Goal: Task Accomplishment & Management: Manage account settings

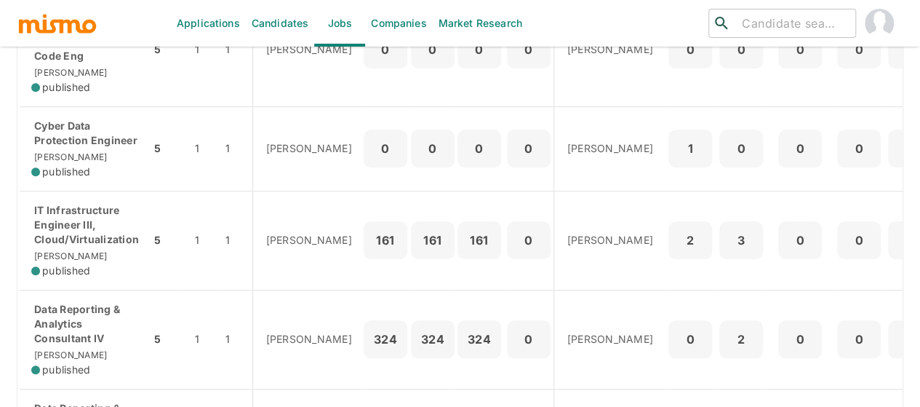
scroll to position [727, 0]
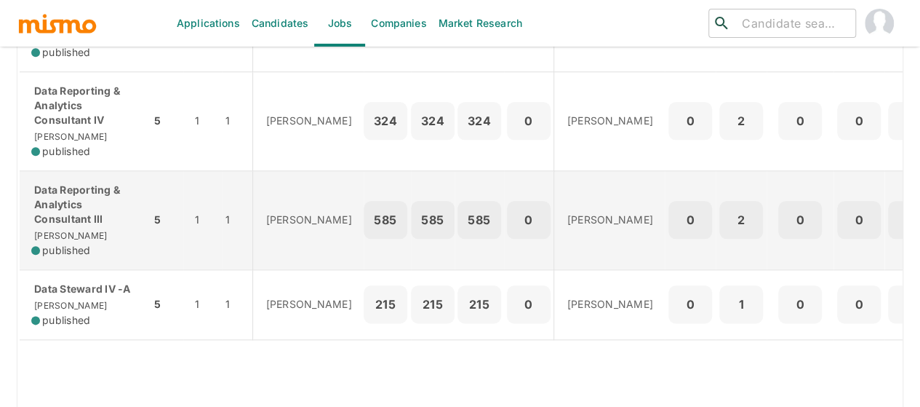
click at [67, 209] on p "Data Reporting & Analytics Consultant III" at bounding box center [85, 205] width 108 height 44
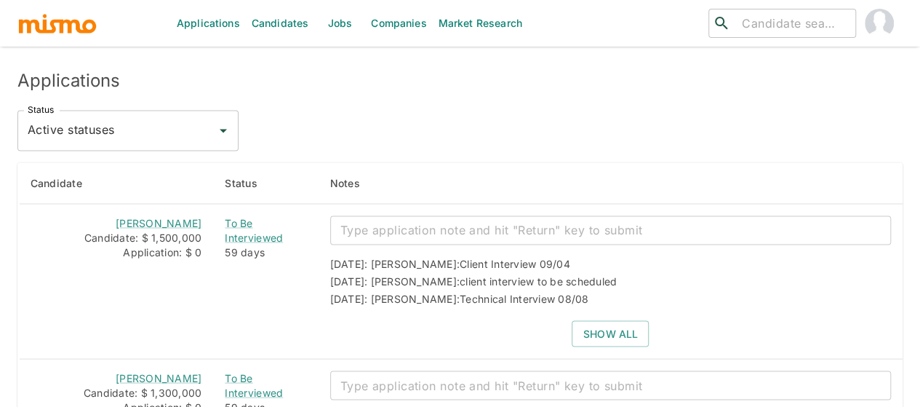
scroll to position [1236, 0]
click at [224, 121] on icon "Open" at bounding box center [223, 129] width 17 height 17
click at [118, 169] on li "All statuses" at bounding box center [127, 162] width 221 height 29
type input "All statuses"
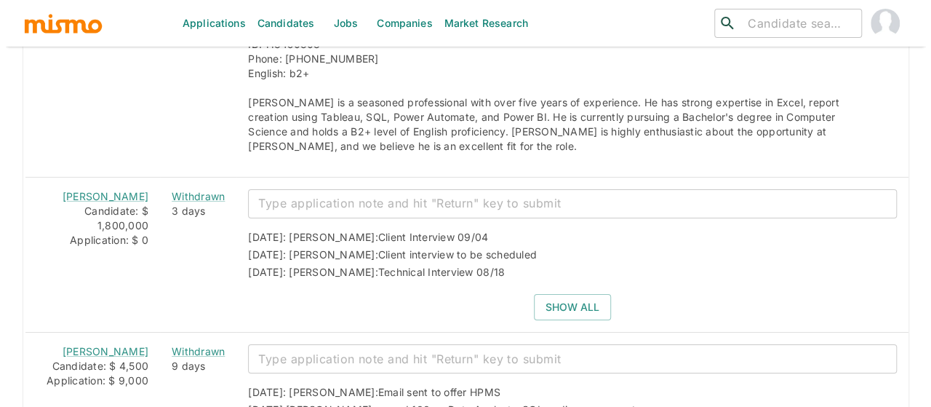
scroll to position [2400, 0]
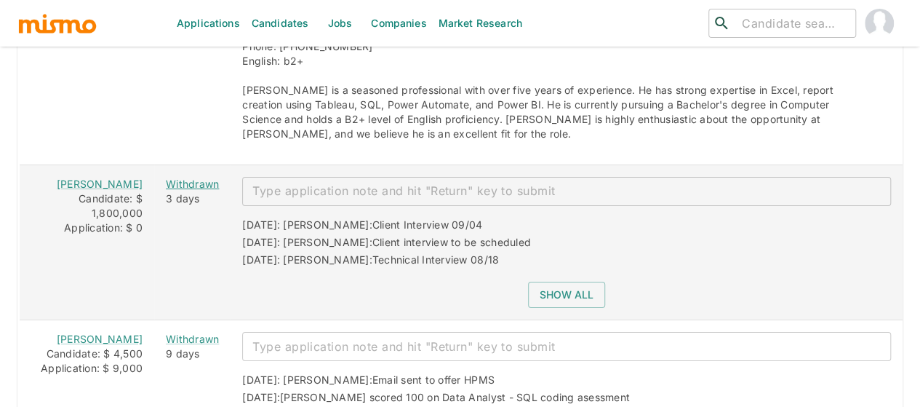
click at [174, 177] on div "Withdrawn" at bounding box center [192, 184] width 53 height 15
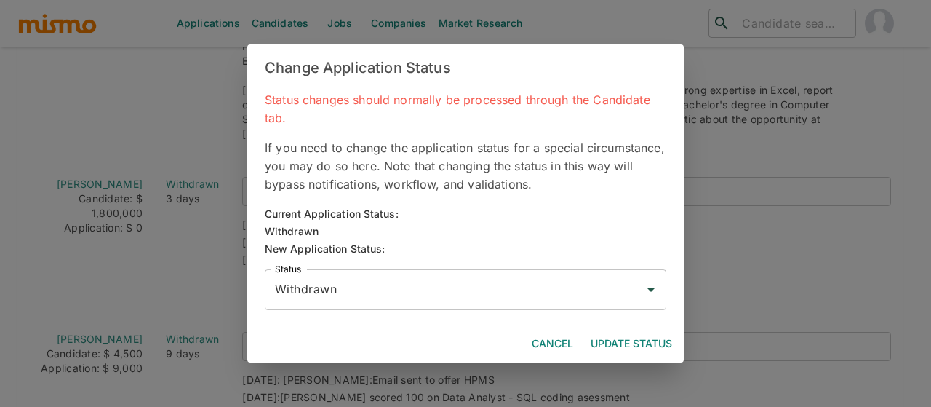
click at [332, 289] on input "Withdrawn" at bounding box center [454, 290] width 367 height 28
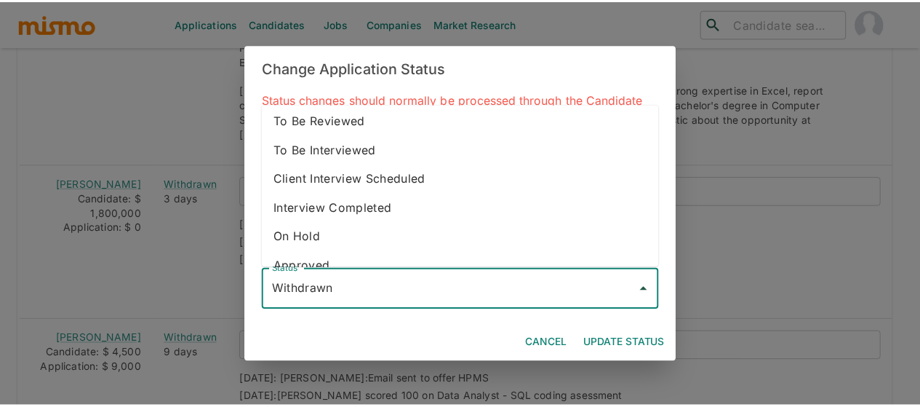
scroll to position [0, 0]
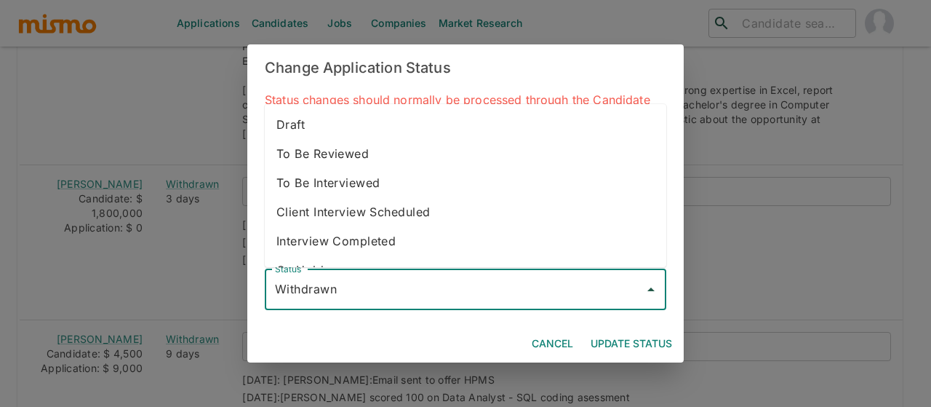
click at [370, 172] on li "To Be Interviewed" at bounding box center [465, 182] width 401 height 29
type input "To Be Interviewed"
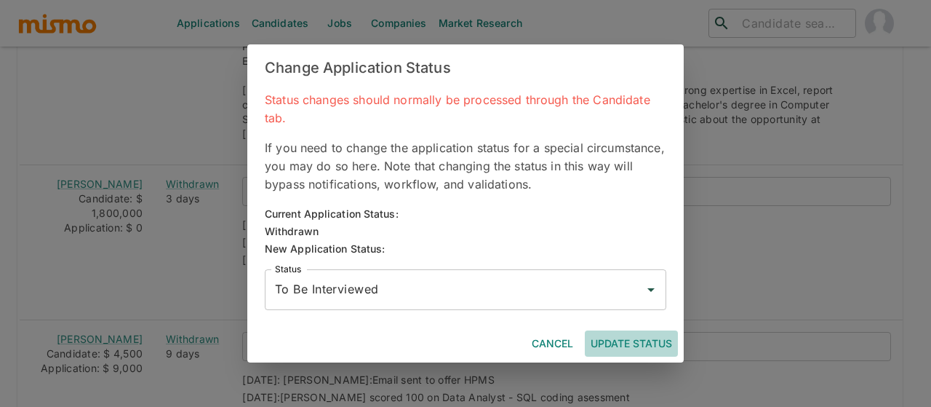
click at [628, 338] on button "Update Status" at bounding box center [631, 343] width 93 height 27
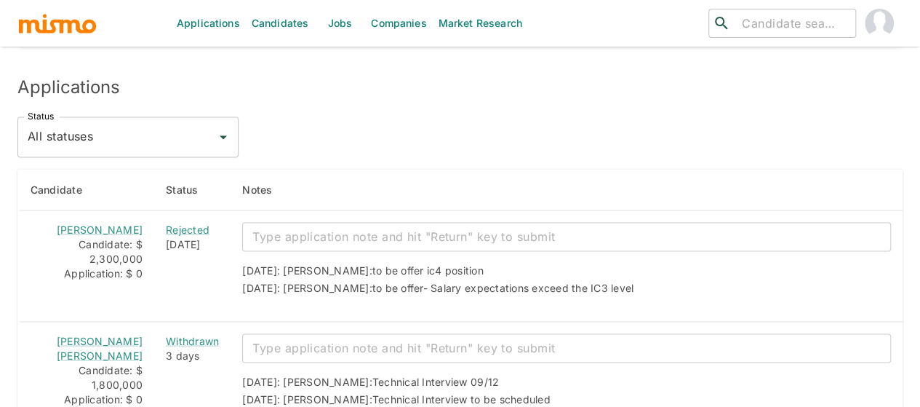
scroll to position [1087, 0]
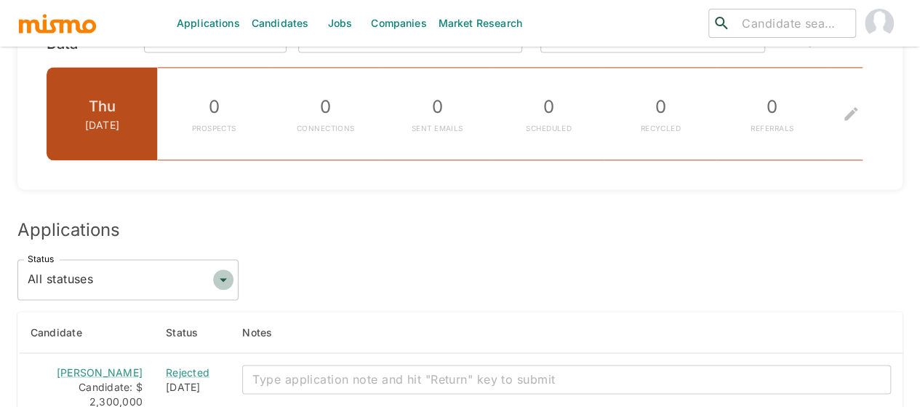
click at [226, 273] on icon "Open" at bounding box center [223, 279] width 17 height 17
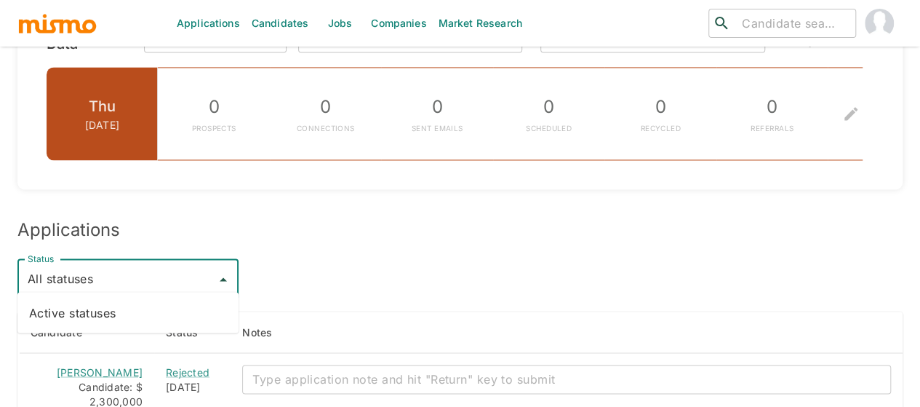
click at [188, 305] on li "Active statuses" at bounding box center [127, 311] width 221 height 29
type input "Active statuses"
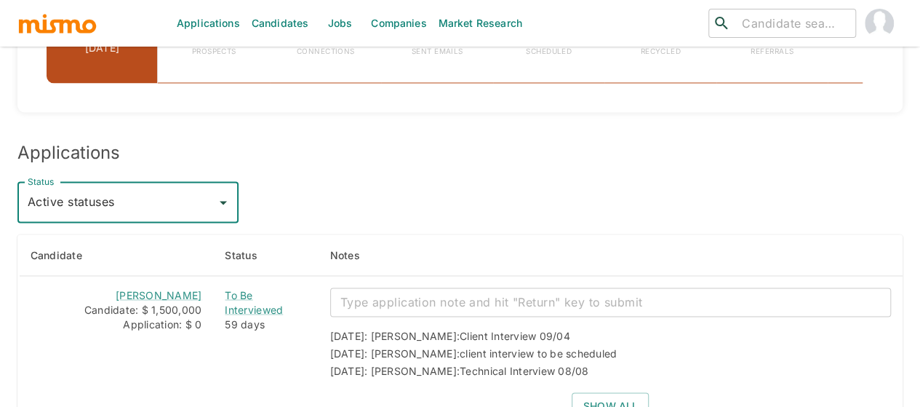
scroll to position [1233, 0]
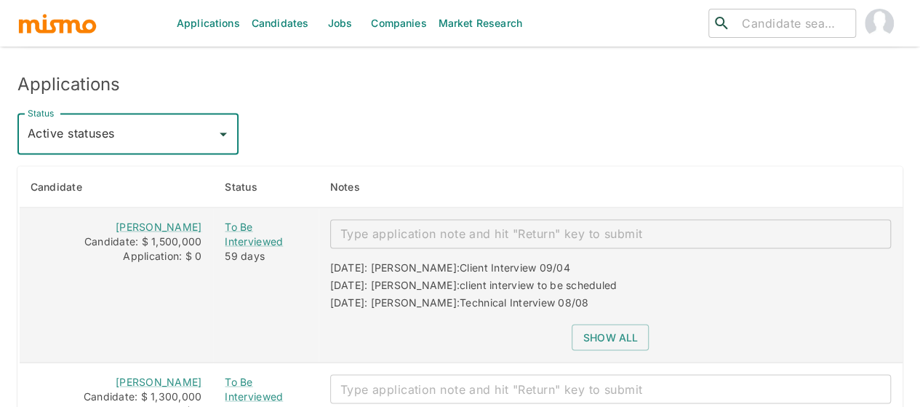
click at [391, 228] on textarea "enhanced table" at bounding box center [610, 233] width 540 height 17
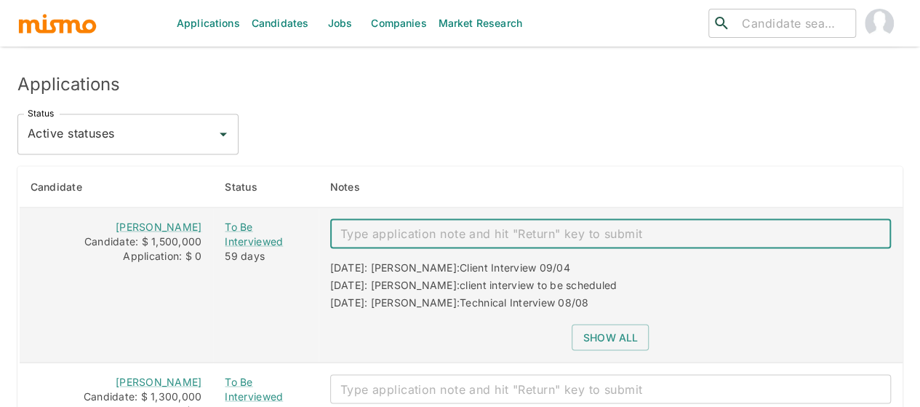
click at [369, 225] on textarea "enhanced table" at bounding box center [610, 233] width 540 height 17
paste textarea "Offer signed. OB October 20th"
type textarea "Offer signed. OB October 20th"
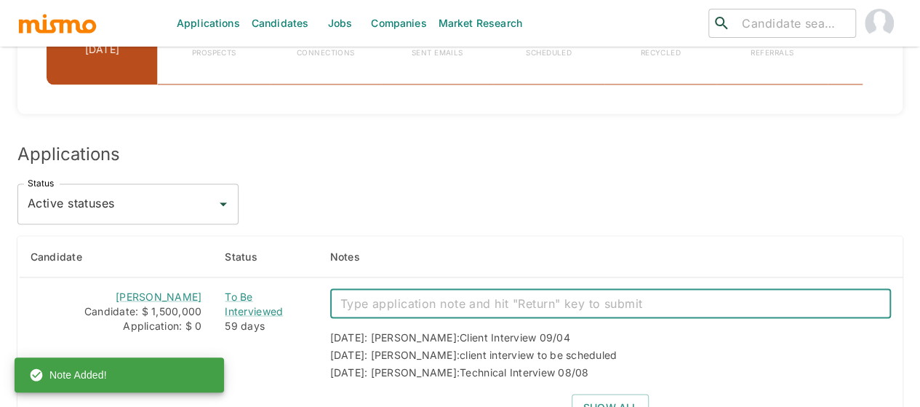
scroll to position [1160, 0]
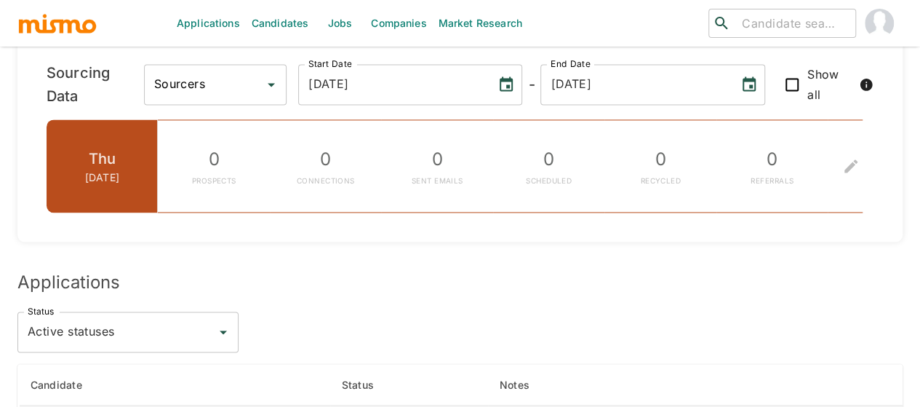
scroll to position [1258, 0]
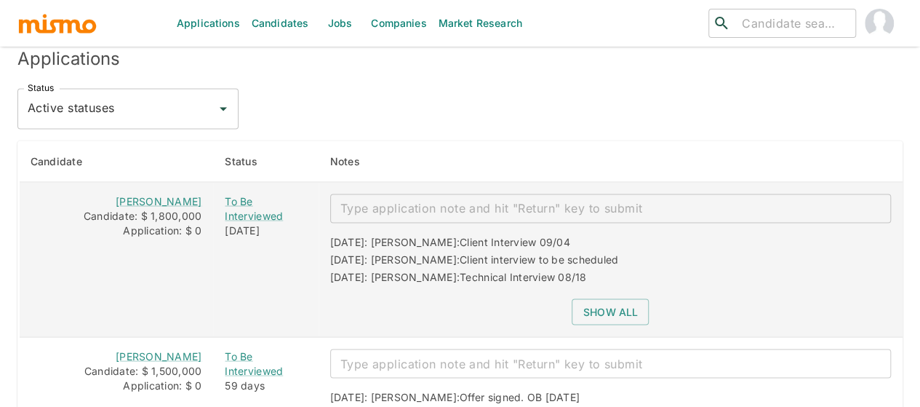
click at [369, 201] on textarea "enhanced table" at bounding box center [610, 207] width 540 height 17
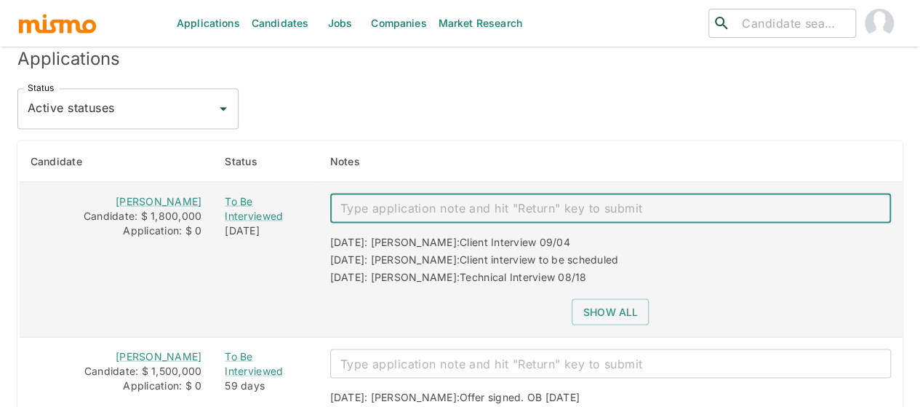
paste textarea "Offer signed. OB [DATE]"
type textarea "Offer signed. OB [DATE]"
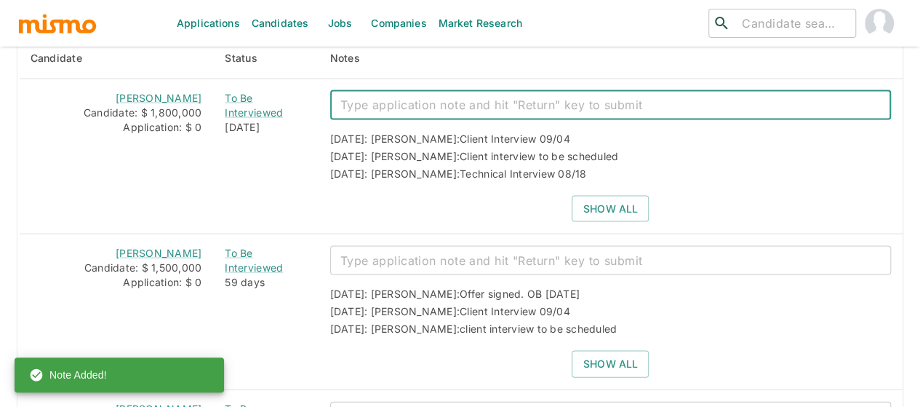
scroll to position [1331, 0]
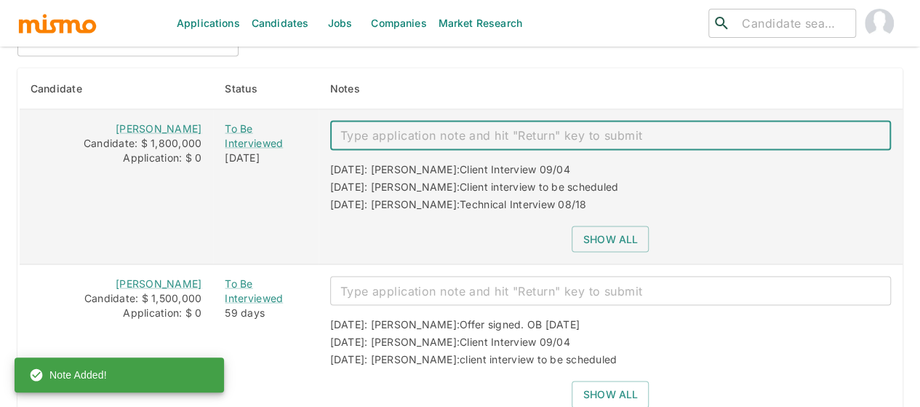
click at [613, 239] on button "Show all" at bounding box center [610, 238] width 77 height 27
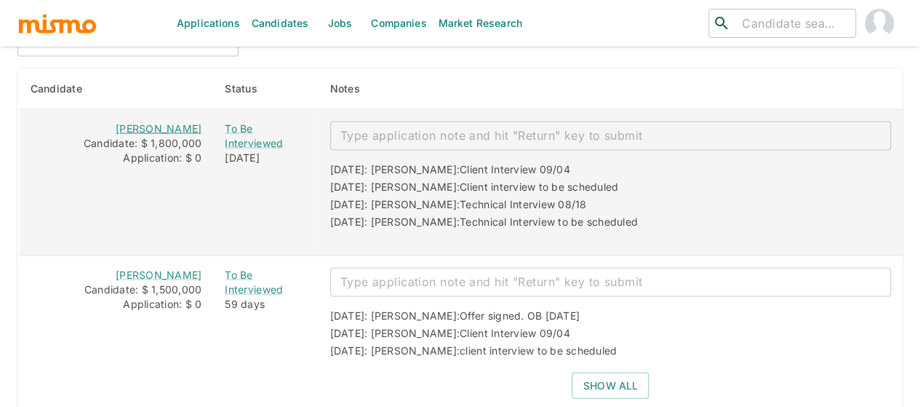
click at [191, 123] on link "Karina Chacón" at bounding box center [159, 127] width 86 height 12
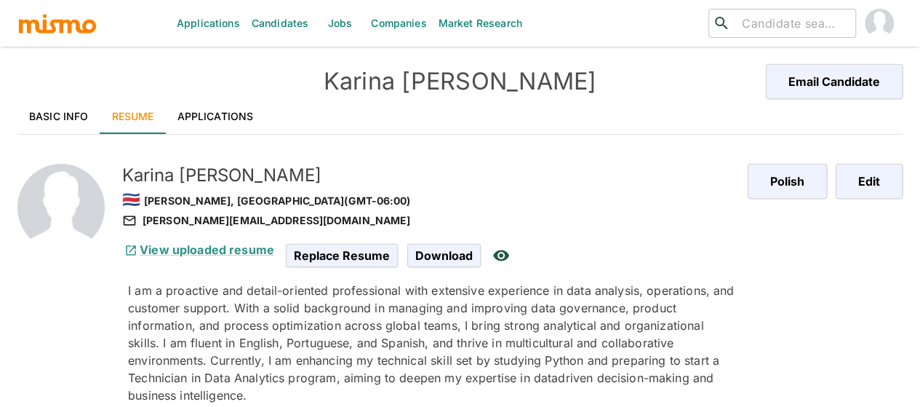
click at [71, 119] on link "Basic Info" at bounding box center [58, 116] width 83 height 35
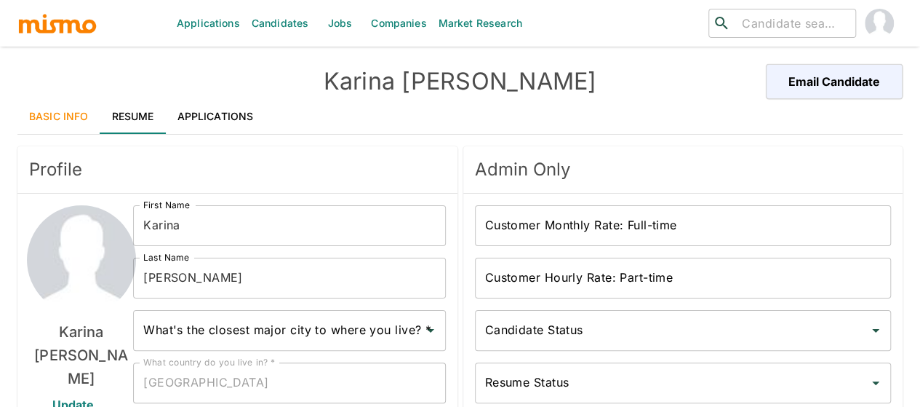
type input "[PERSON_NAME], [GEOGRAPHIC_DATA]"
type input "USD"
type input "4 weeks"
type input "Available"
type input "Unpolished"
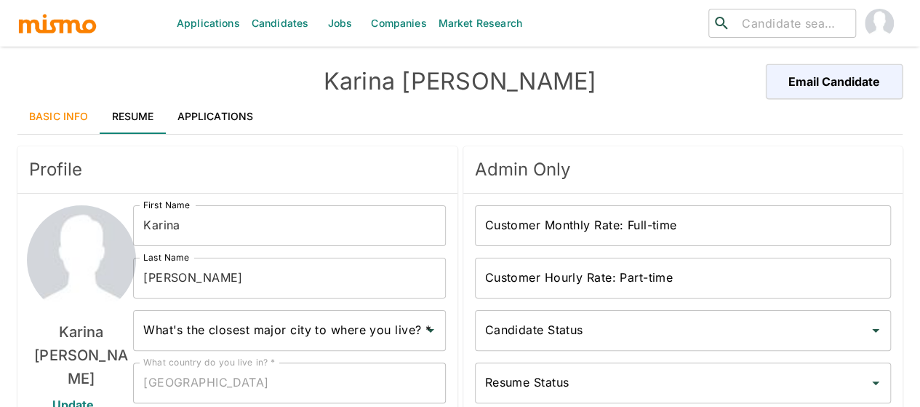
type input "Sr"
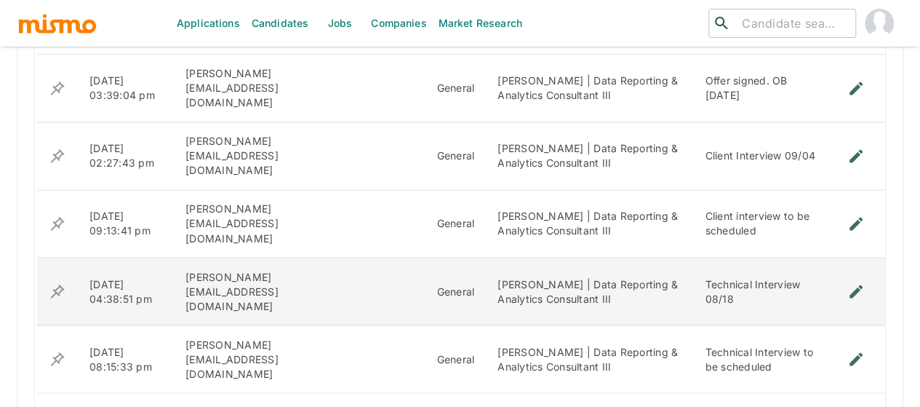
scroll to position [1143, 0]
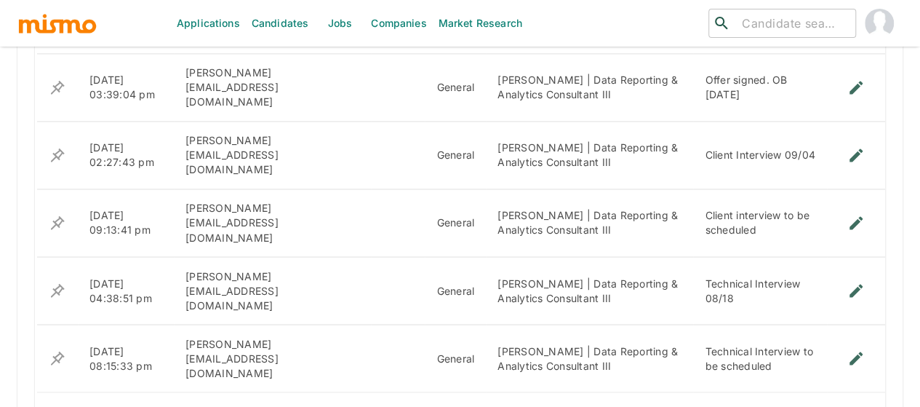
click at [873, 402] on icon "Go to next page" at bounding box center [868, 410] width 17 height 17
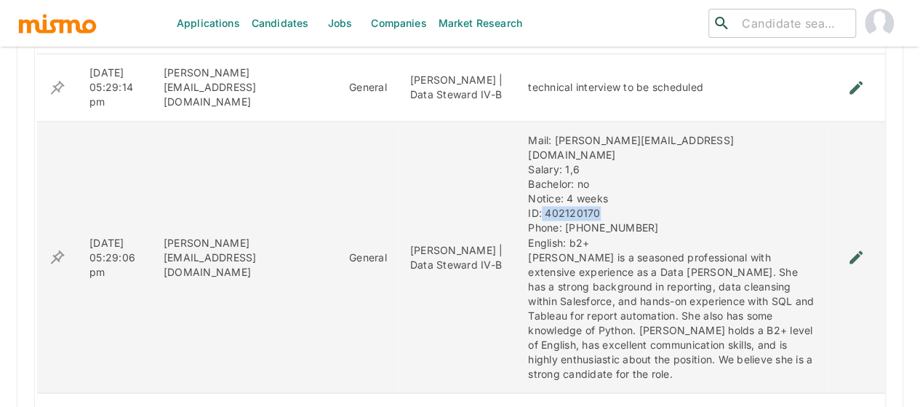
drag, startPoint x: 561, startPoint y: 212, endPoint x: 497, endPoint y: 209, distance: 64.1
click at [528, 209] on div "Mail: Kari.chaconaguilar@yahoo.com Salary: 1,6 Bachelor: no Notice: 4 weeks ID:…" at bounding box center [671, 256] width 287 height 247
copy div "402120170"
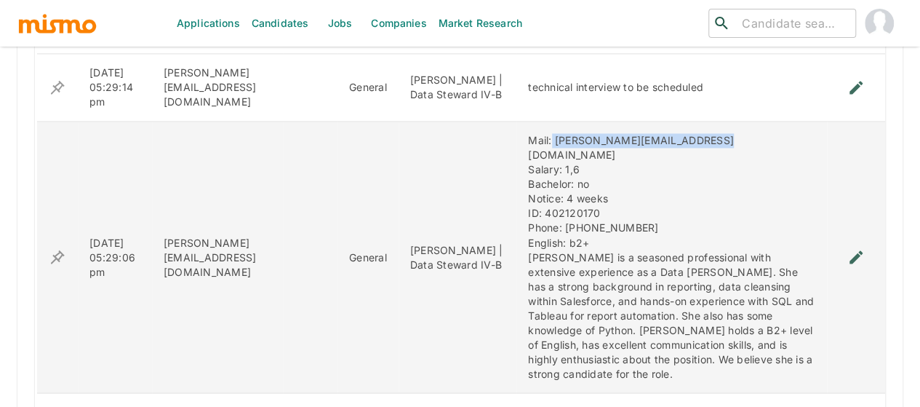
drag, startPoint x: 665, startPoint y: 154, endPoint x: 508, endPoint y: 144, distance: 157.4
click at [516, 144] on td "Mail: Kari.chaconaguilar@yahoo.com Salary: 1,6 Bachelor: no Notice: 4 weeks ID:…" at bounding box center [671, 256] width 311 height 271
copy div "Kari.chaconaguilar@yahoo.com"
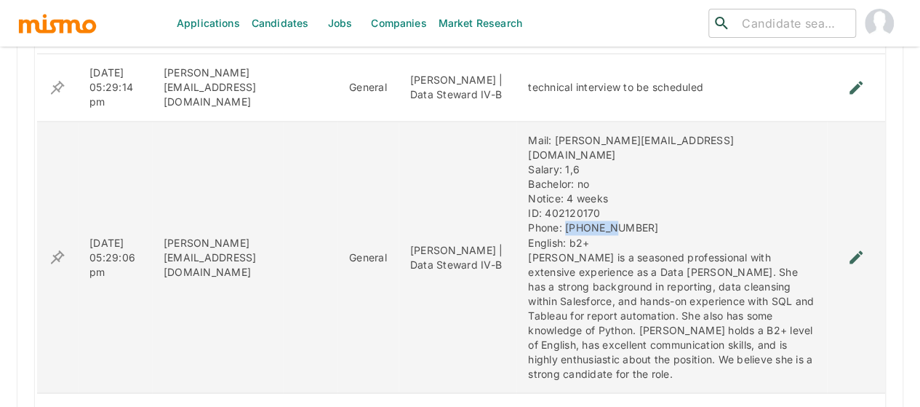
drag, startPoint x: 577, startPoint y: 222, endPoint x: 519, endPoint y: 221, distance: 58.2
click at [528, 221] on div "Mail: Kari.chaconaguilar@yahoo.com Salary: 1,6 Bachelor: no Notice: 4 weeks ID:…" at bounding box center [671, 256] width 287 height 247
copy div "83142721"
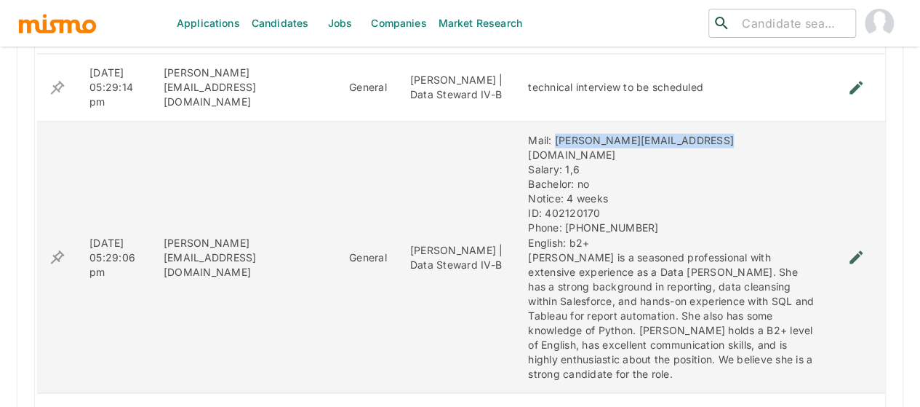
drag, startPoint x: 677, startPoint y: 149, endPoint x: 509, endPoint y: 156, distance: 168.2
click at [528, 156] on div "Mail: Kari.chaconaguilar@yahoo.com Salary: 1,6 Bachelor: no Notice: 4 weeks ID:…" at bounding box center [671, 256] width 287 height 247
copy div "Kari.chaconaguilar@yahoo.com"
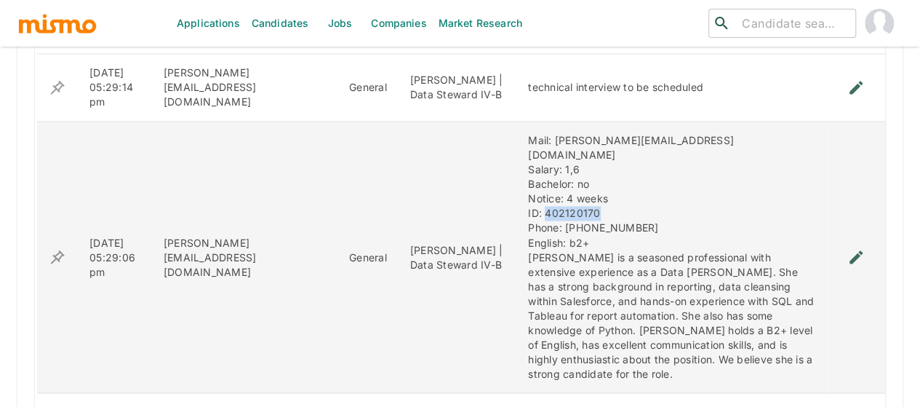
drag, startPoint x: 562, startPoint y: 207, endPoint x: 502, endPoint y: 209, distance: 60.4
click at [528, 209] on div "Mail: Kari.chaconaguilar@yahoo.com Salary: 1,6 Bachelor: no Notice: 4 weeks ID:…" at bounding box center [671, 256] width 287 height 247
copy div "402120170"
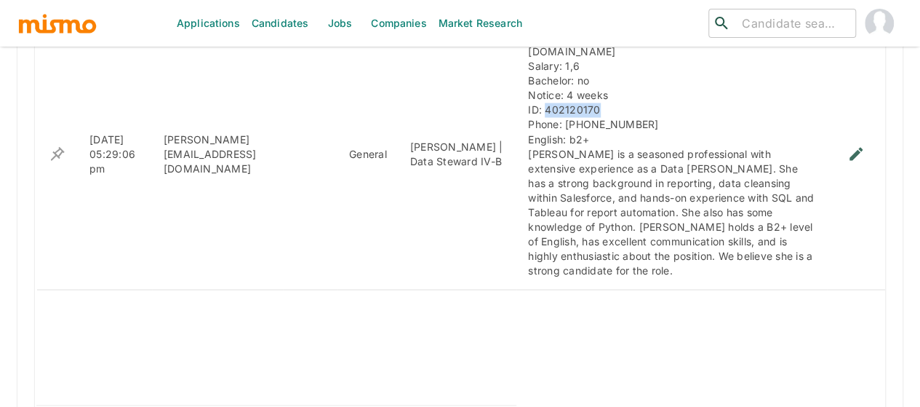
scroll to position [1274, 0]
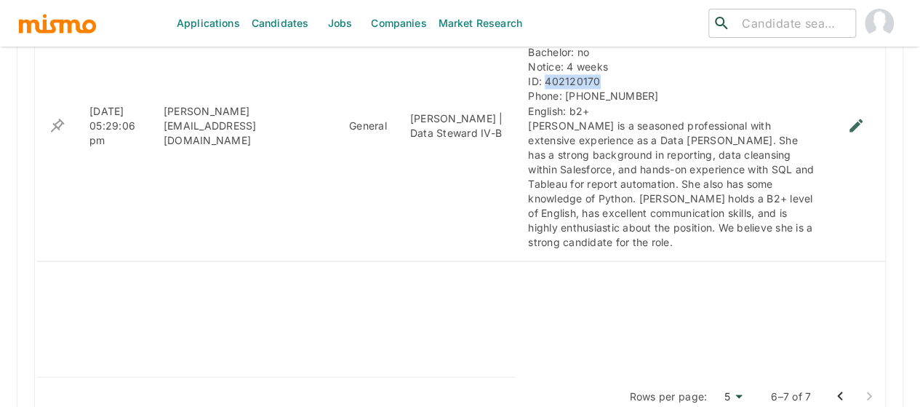
click at [844, 387] on icon "Go to previous page" at bounding box center [839, 395] width 17 height 17
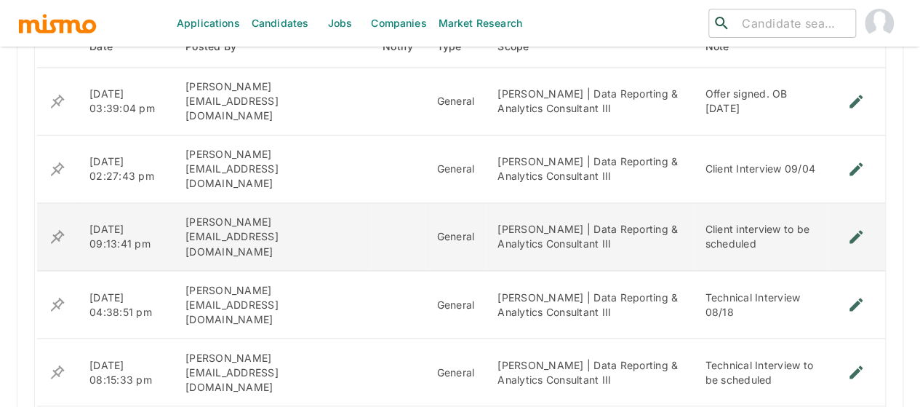
scroll to position [1143, 0]
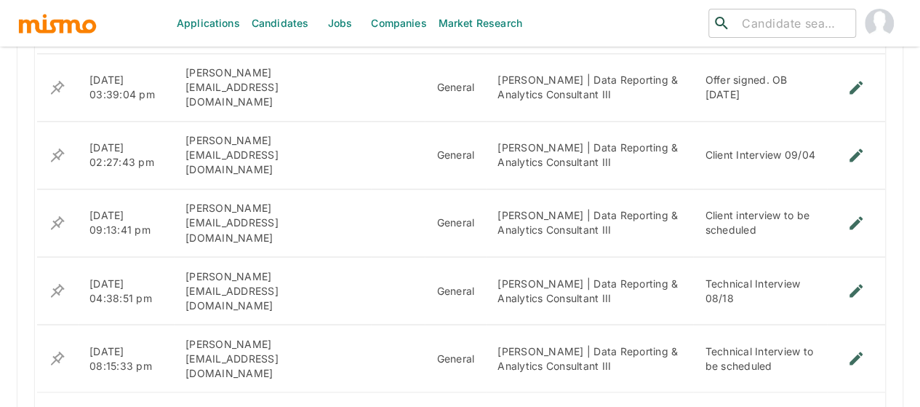
click at [871, 402] on icon "Go to next page" at bounding box center [868, 410] width 17 height 17
